Goal: Transaction & Acquisition: Purchase product/service

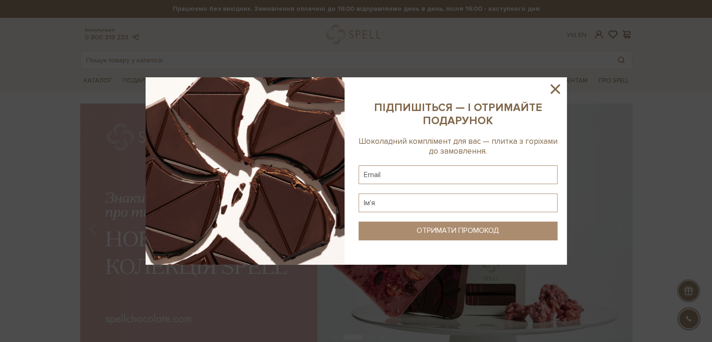
click at [559, 86] on icon at bounding box center [555, 89] width 16 height 16
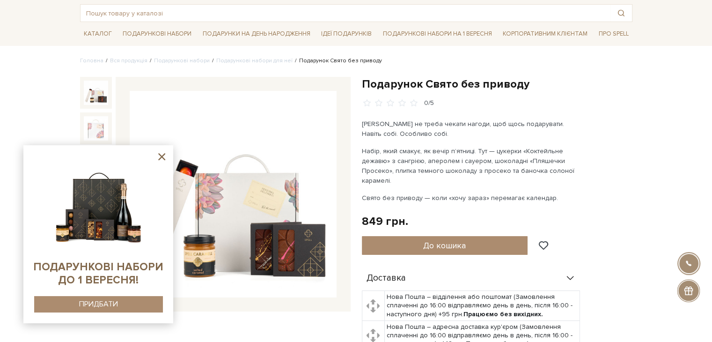
drag, startPoint x: 143, startPoint y: 16, endPoint x: 159, endPoint y: 5, distance: 19.1
click at [156, 7] on input "text" at bounding box center [346, 13] width 530 height 17
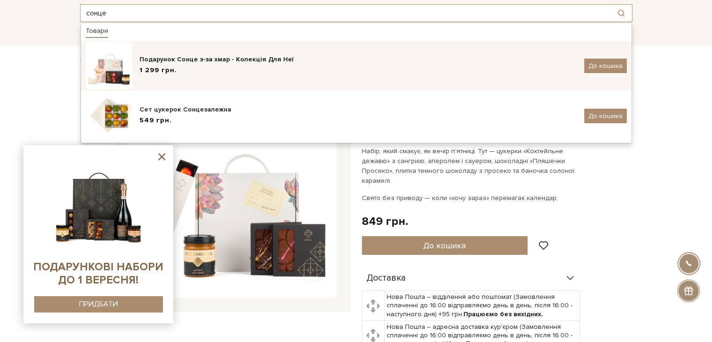
type input "сонце"
click at [237, 59] on div "Подарунок Сонце з-за хмар - Колекція Для Неї" at bounding box center [359, 59] width 438 height 9
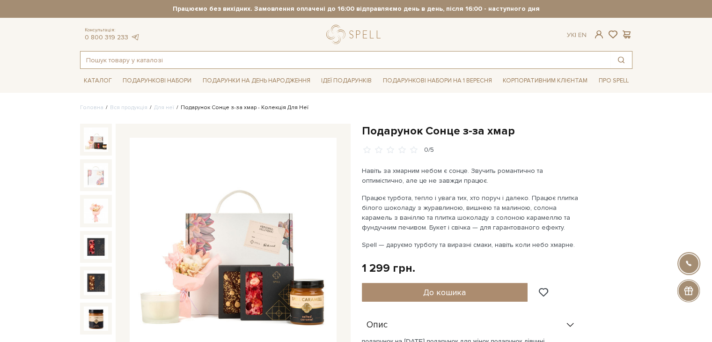
drag, startPoint x: 163, startPoint y: 57, endPoint x: 206, endPoint y: 29, distance: 51.0
click at [182, 47] on div "Консультація: 0 800 319 233 Ук | En | #печиво #набір цукерок #карамель" at bounding box center [356, 47] width 564 height 44
click at [287, 61] on input "шоколадний" at bounding box center [346, 60] width 530 height 17
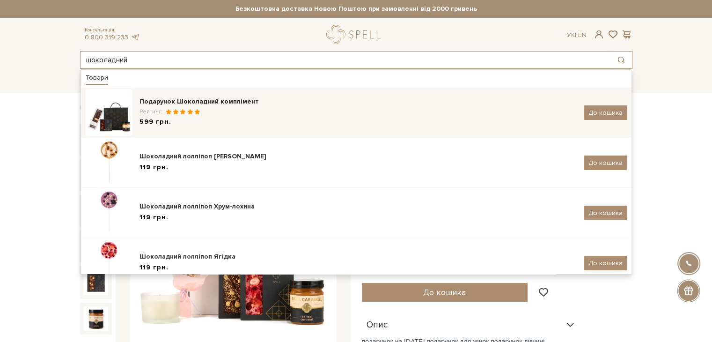
type input "шоколадний"
click at [262, 103] on div "Подарунок Шоколадний комплімент" at bounding box center [359, 101] width 438 height 9
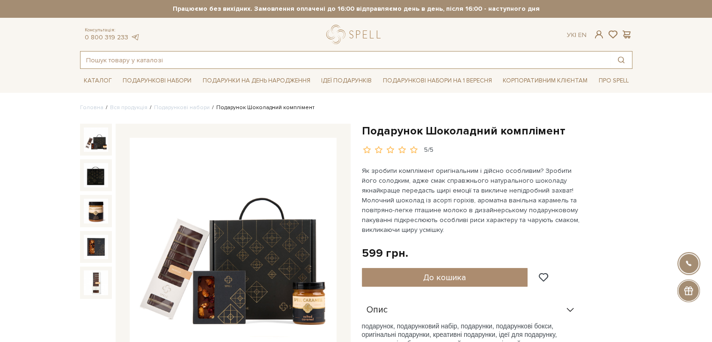
click at [227, 56] on input "text" at bounding box center [346, 60] width 530 height 17
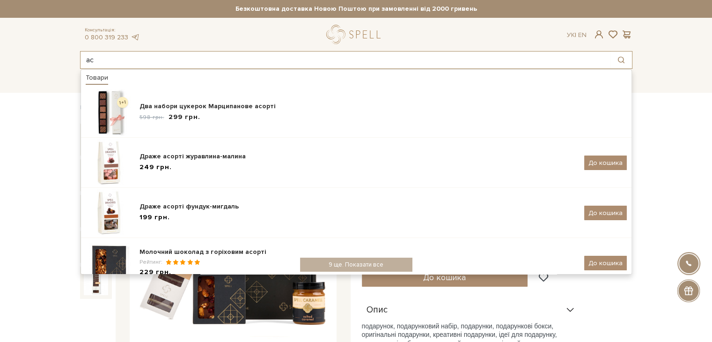
type input "а"
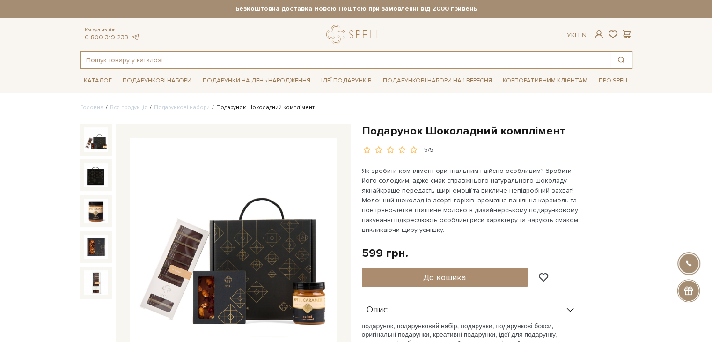
click at [208, 61] on input "text" at bounding box center [346, 60] width 530 height 17
click at [204, 53] on div "Товари Два набори цукерок Марципанове асорті 598 грн. 299 грн. Драже асорті жур…" at bounding box center [356, 60] width 553 height 18
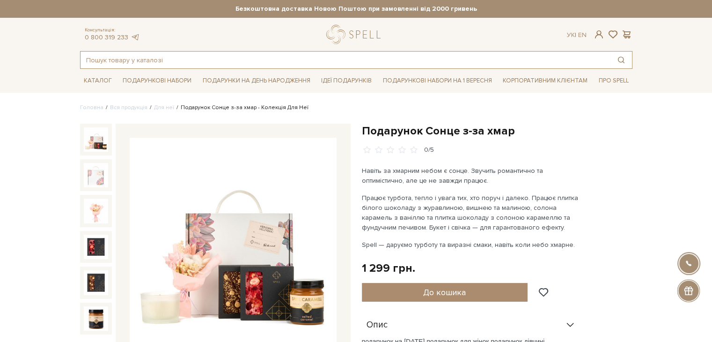
drag, startPoint x: 292, startPoint y: 63, endPoint x: 287, endPoint y: 64, distance: 5.8
click at [290, 63] on input "text" at bounding box center [346, 60] width 530 height 17
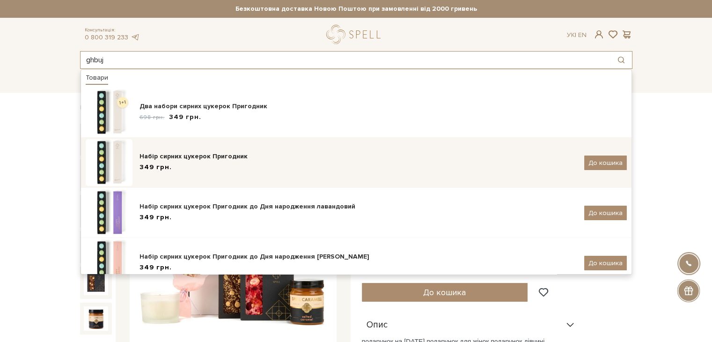
type input "ghbuj"
click at [244, 166] on div "349 грн." at bounding box center [359, 167] width 438 height 10
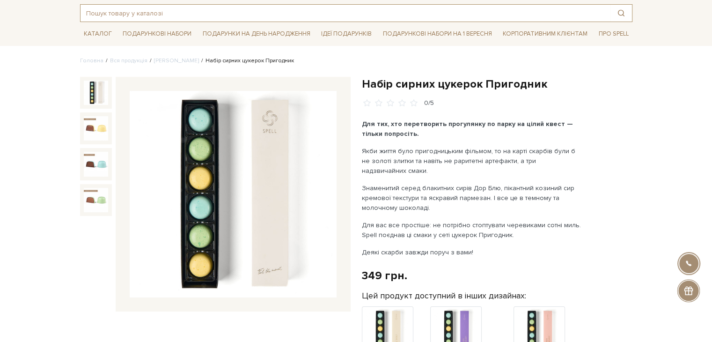
click at [151, 13] on input "text" at bounding box center [346, 13] width 530 height 17
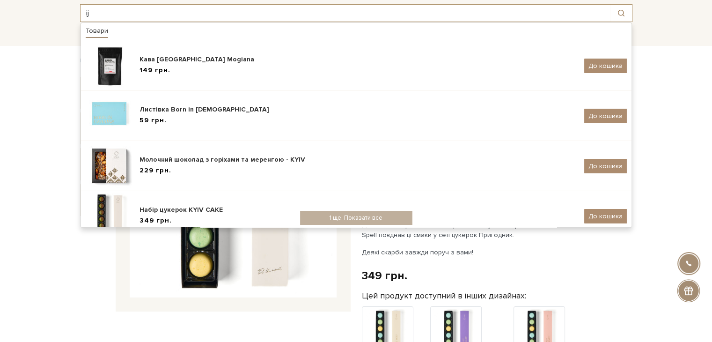
type input "i"
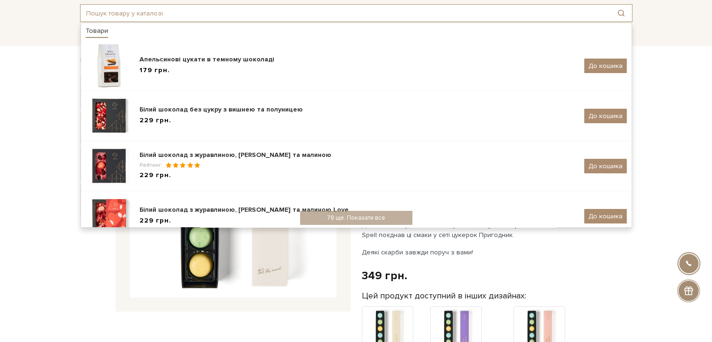
type input "r"
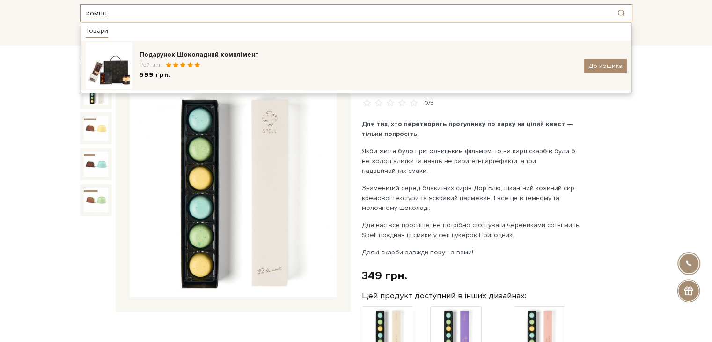
type input "компл"
click at [275, 64] on div "Рейтинг:" at bounding box center [359, 65] width 438 height 8
